Goal: Transaction & Acquisition: Subscribe to service/newsletter

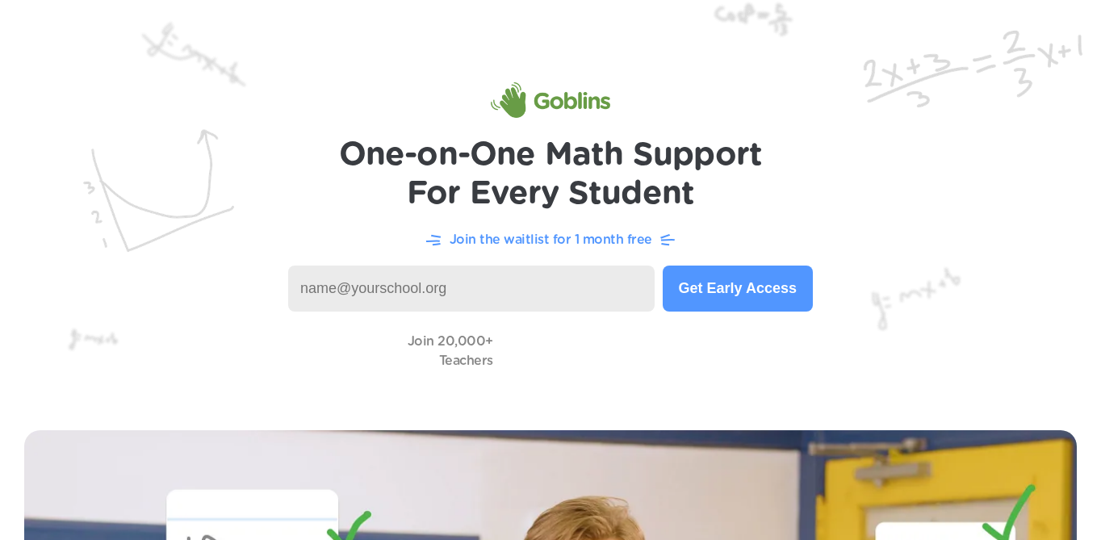
click at [464, 284] on input at bounding box center [471, 289] width 366 height 46
type input "[EMAIL_ADDRESS][DOMAIN_NAME]"
click at [751, 294] on button "Get Early Access" at bounding box center [738, 289] width 150 height 46
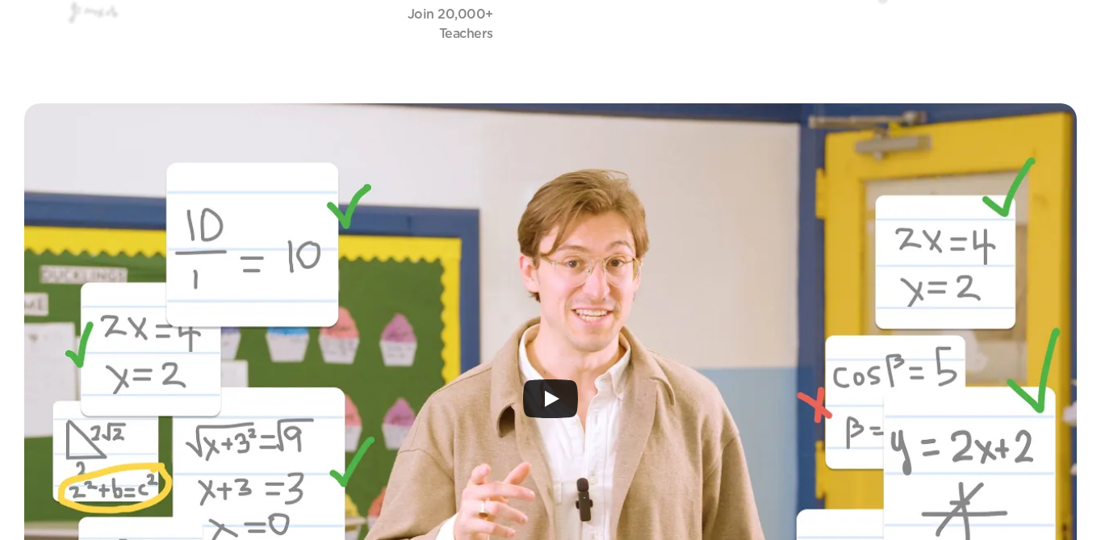
scroll to position [330, 0]
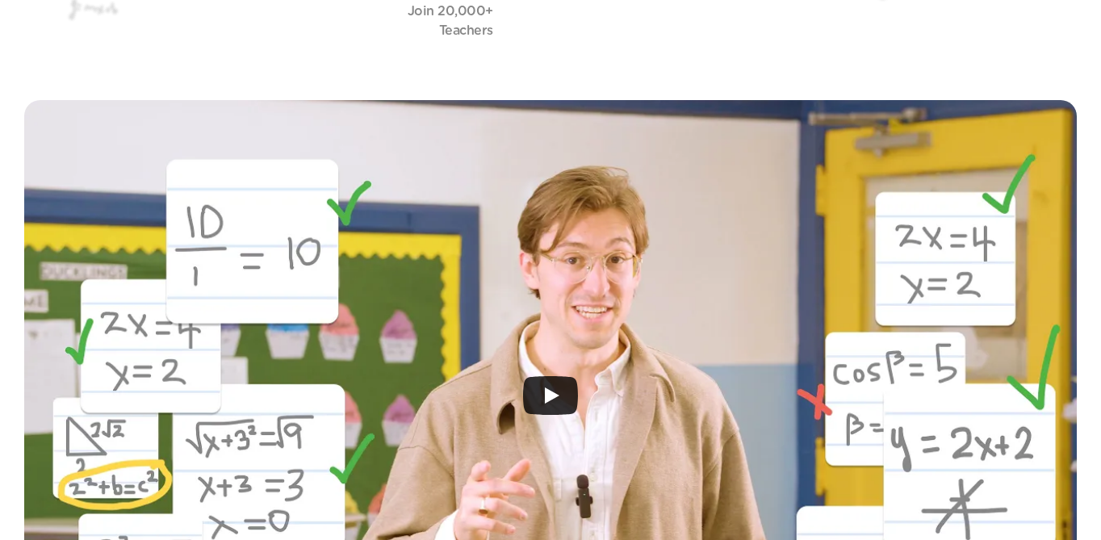
click at [544, 388] on icon "Play" at bounding box center [550, 395] width 55 height 39
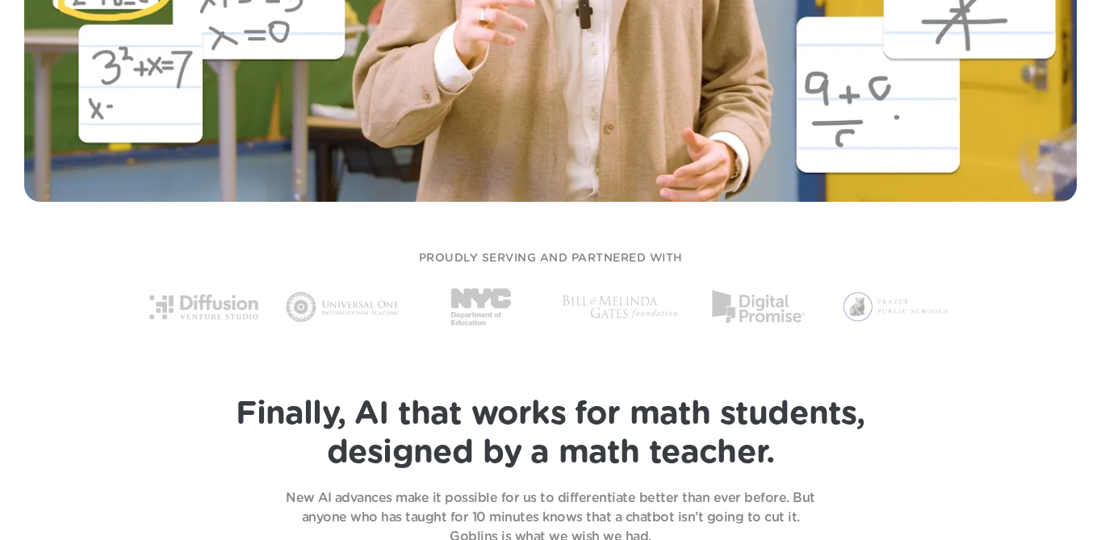
scroll to position [0, 0]
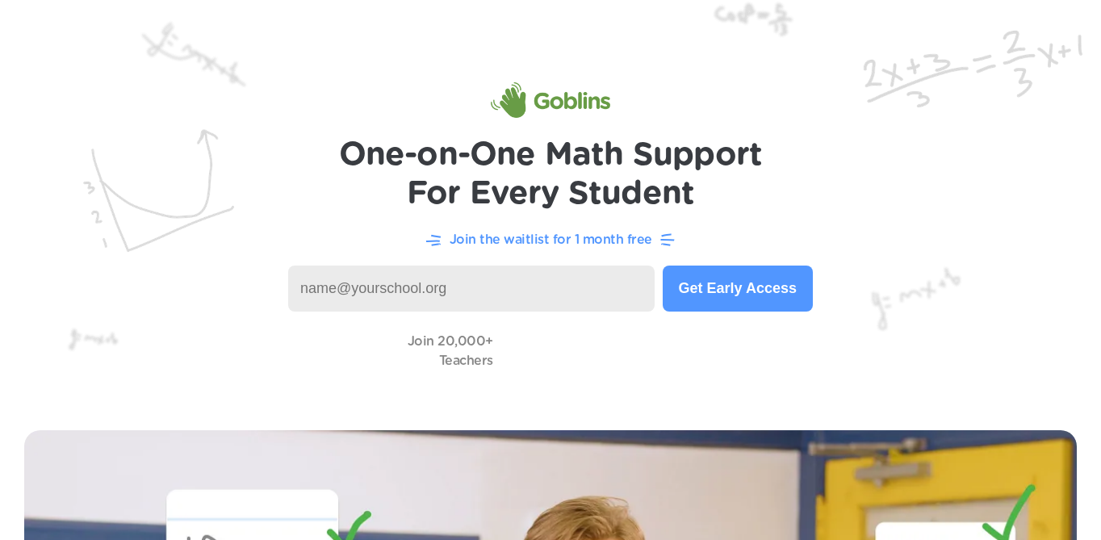
click at [566, 231] on p "Join the waitlist for 1 month free" at bounding box center [551, 239] width 203 height 19
click at [543, 279] on input at bounding box center [471, 289] width 366 height 46
click at [803, 287] on button "Get Early Access" at bounding box center [738, 289] width 150 height 46
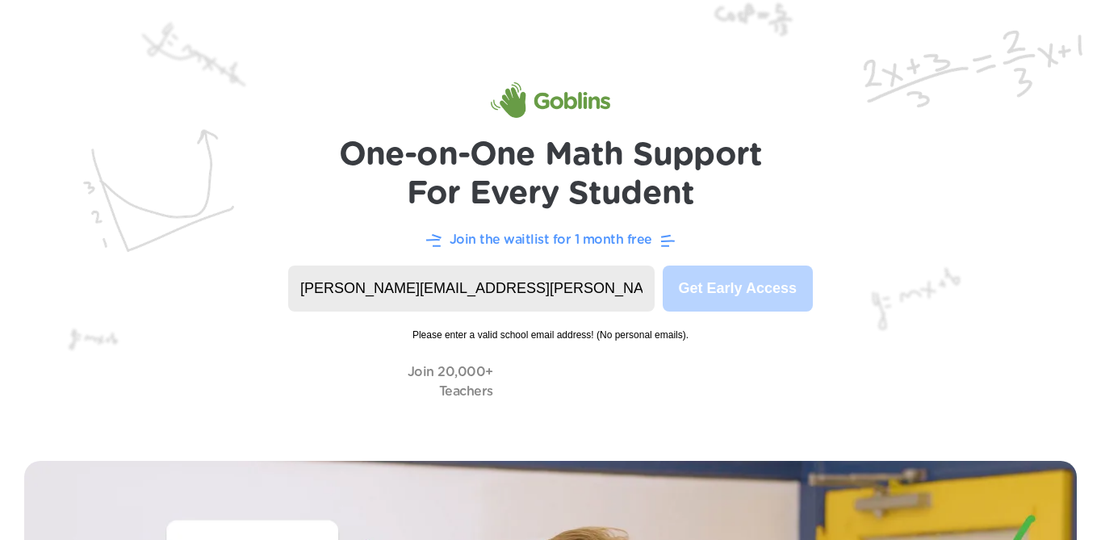
click at [517, 299] on input "[PERSON_NAME][EMAIL_ADDRESS][PERSON_NAME][DOMAIN_NAME]" at bounding box center [471, 289] width 366 height 46
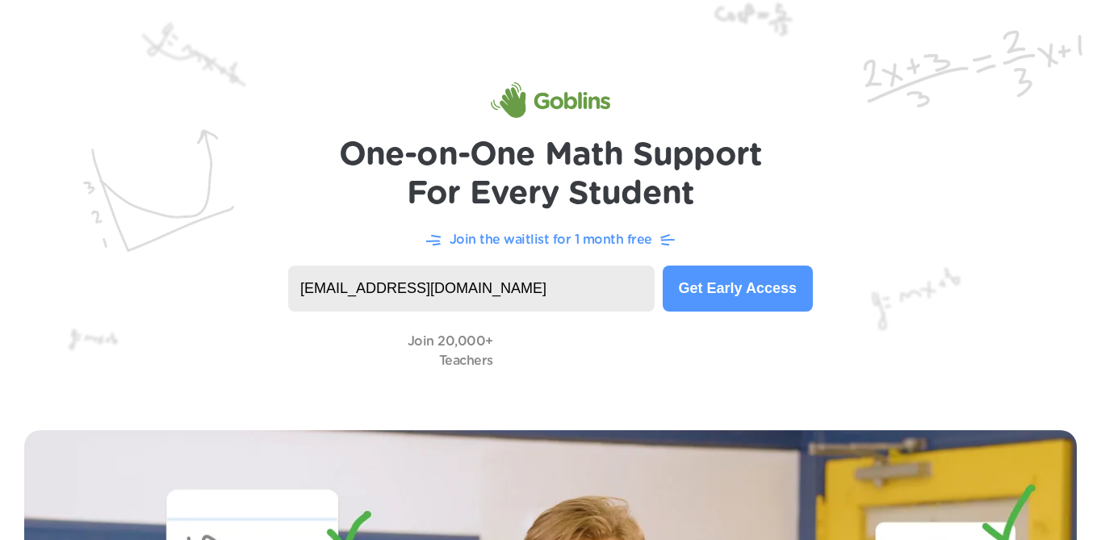
type input "[EMAIL_ADDRESS][DOMAIN_NAME]"
click at [672, 292] on button "Get Early Access" at bounding box center [738, 289] width 150 height 46
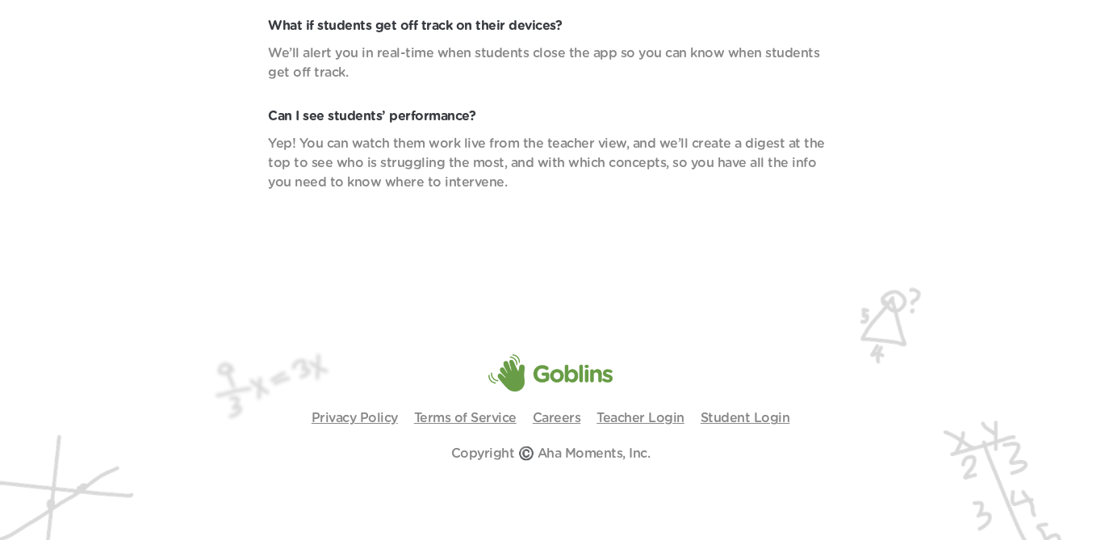
scroll to position [5804, 0]
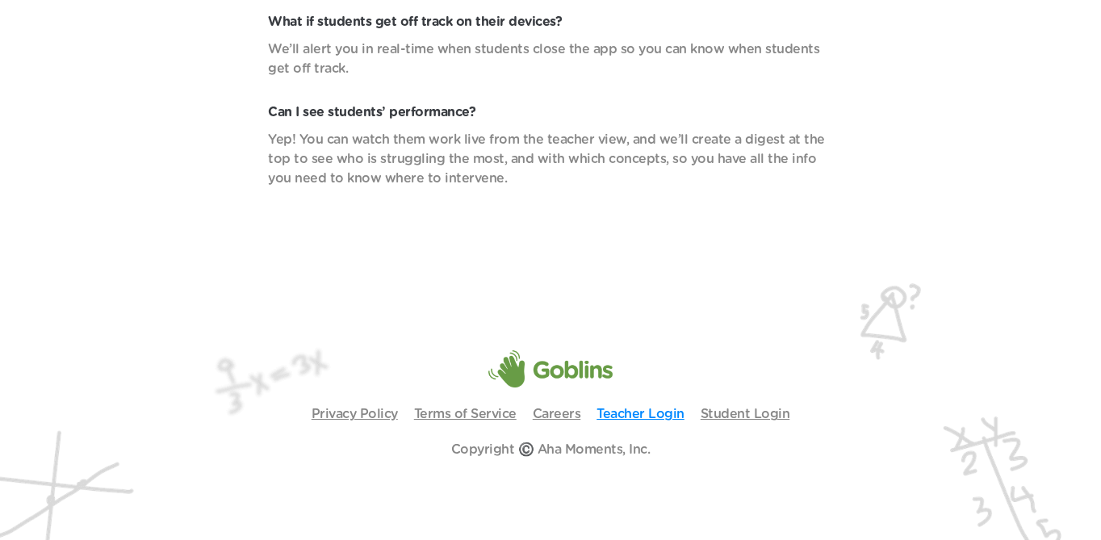
click at [675, 416] on link "Teacher Login" at bounding box center [641, 414] width 88 height 13
